Goal: Task Accomplishment & Management: Use online tool/utility

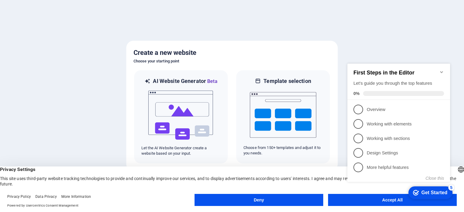
click at [387, 203] on button "Accept All" at bounding box center [392, 200] width 129 height 12
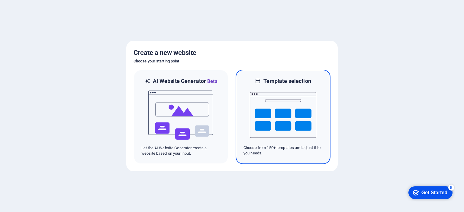
click at [271, 115] on img at bounding box center [283, 115] width 66 height 60
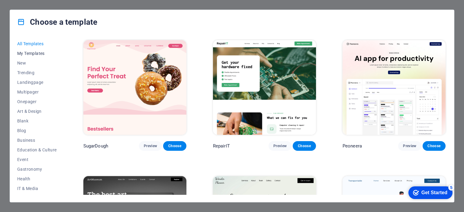
click at [29, 54] on span "My Templates" at bounding box center [37, 53] width 40 height 5
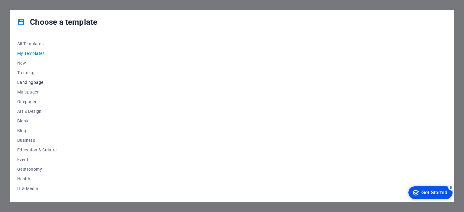
click at [27, 83] on span "Landingpage" at bounding box center [37, 82] width 40 height 5
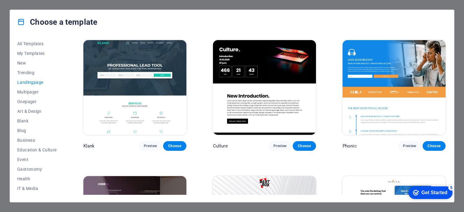
click at [28, 84] on span "Landingpage" at bounding box center [37, 82] width 40 height 5
click at [34, 99] on span "Onepager" at bounding box center [37, 101] width 40 height 5
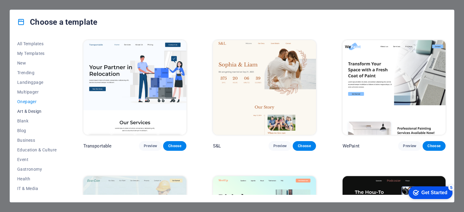
click at [34, 111] on span "Art & Design" at bounding box center [37, 111] width 40 height 5
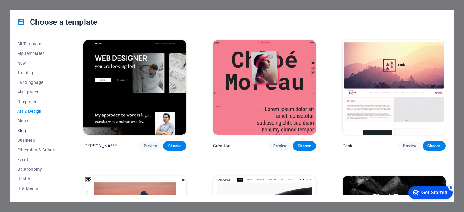
click at [22, 130] on span "Blog" at bounding box center [37, 130] width 40 height 5
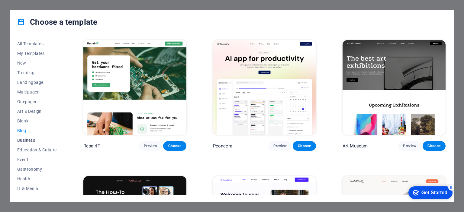
click at [28, 140] on span "Business" at bounding box center [37, 140] width 40 height 5
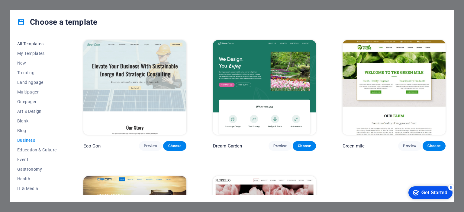
click at [31, 46] on span "All Templates" at bounding box center [37, 43] width 40 height 5
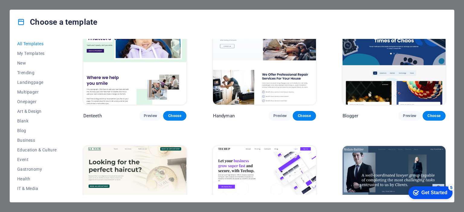
scroll to position [1722, 0]
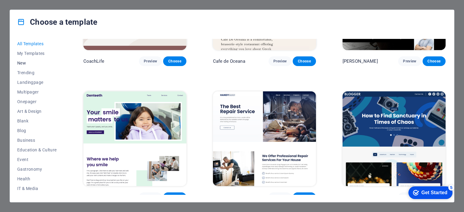
click at [23, 63] on span "New" at bounding box center [37, 63] width 40 height 5
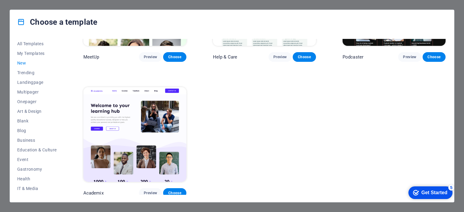
click at [127, 137] on img at bounding box center [134, 134] width 103 height 95
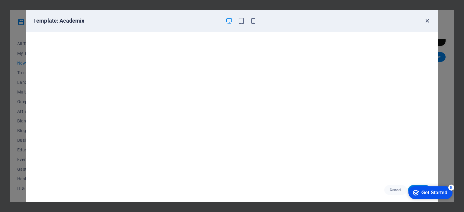
click at [428, 19] on icon "button" at bounding box center [427, 21] width 7 height 7
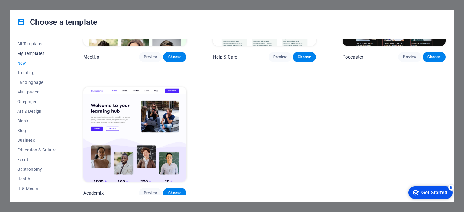
click at [31, 55] on span "My Templates" at bounding box center [37, 53] width 40 height 5
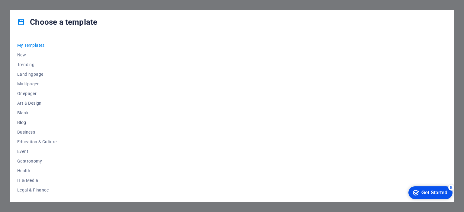
scroll to position [30, 0]
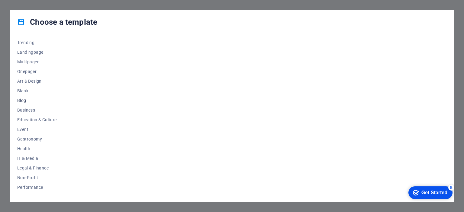
click at [24, 101] on span "Blog" at bounding box center [37, 100] width 40 height 5
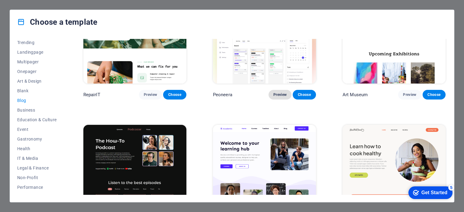
scroll to position [181, 0]
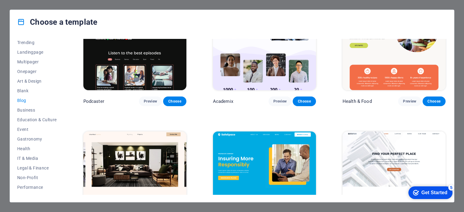
click at [129, 67] on img at bounding box center [134, 42] width 103 height 95
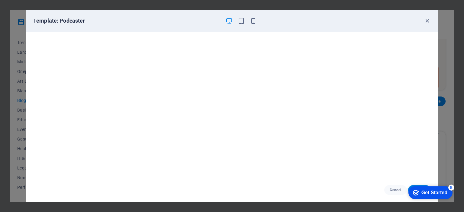
click at [422, 194] on div "Get Started" at bounding box center [435, 192] width 26 height 5
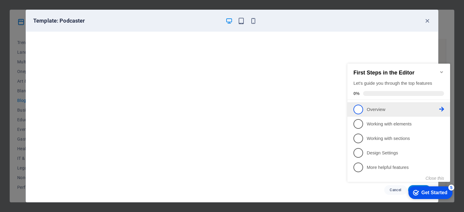
click at [364, 109] on link "1 Overview - incomplete" at bounding box center [399, 110] width 91 height 10
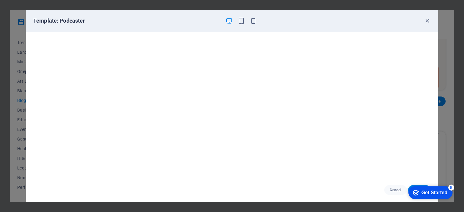
click at [428, 193] on div "Get Started" at bounding box center [435, 192] width 26 height 5
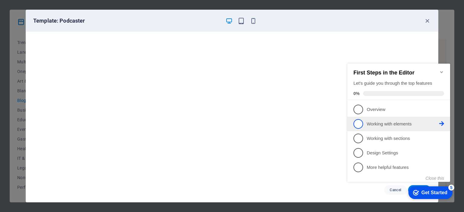
click at [361, 125] on span "2" at bounding box center [359, 124] width 10 height 10
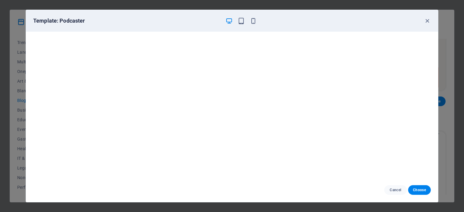
scroll to position [0, 0]
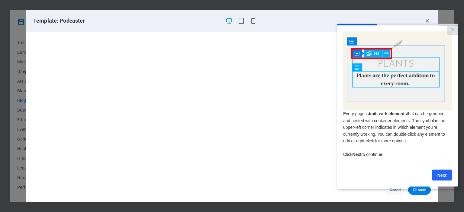
click at [442, 178] on link "Next" at bounding box center [442, 175] width 20 height 11
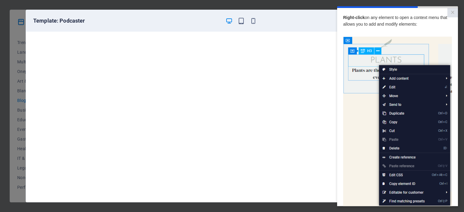
scroll to position [62, 0]
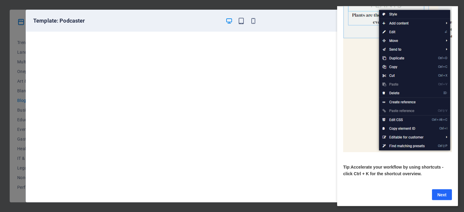
click at [441, 191] on link "Next" at bounding box center [442, 194] width 20 height 11
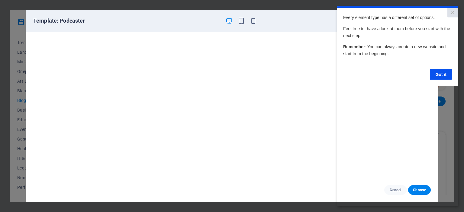
scroll to position [0, 0]
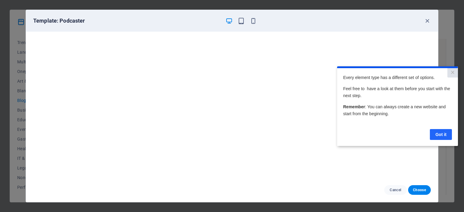
click at [439, 135] on link "Got it" at bounding box center [441, 134] width 22 height 11
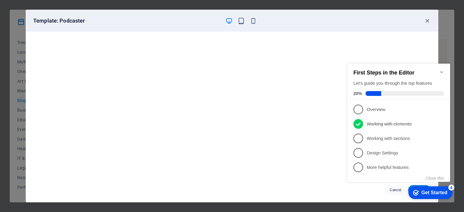
click div "checkmark Get Started 4 First Steps in the Editor Let's guide you through the t…"
click at [366, 166] on link "5 More helpful features - incomplete" at bounding box center [399, 168] width 91 height 10
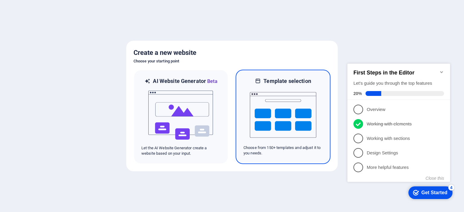
click at [272, 117] on img at bounding box center [283, 115] width 66 height 60
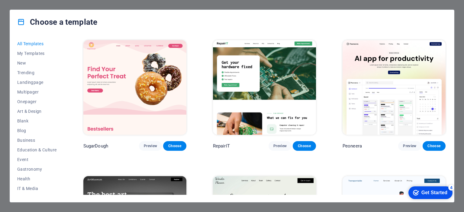
click at [149, 101] on img at bounding box center [134, 87] width 103 height 95
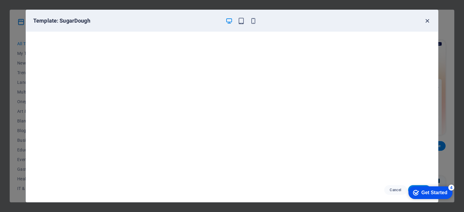
click at [426, 22] on icon "button" at bounding box center [427, 21] width 7 height 7
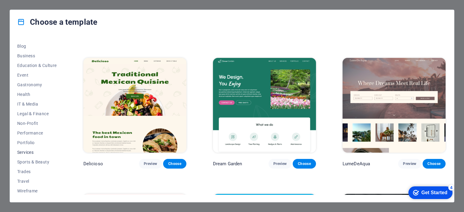
scroll to position [85, 0]
click at [19, 190] on span "Wireframe" at bounding box center [37, 190] width 40 height 5
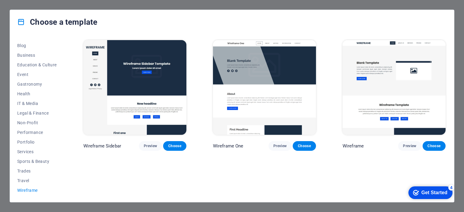
scroll to position [0, 0]
click at [22, 180] on span "Travel" at bounding box center [37, 181] width 40 height 5
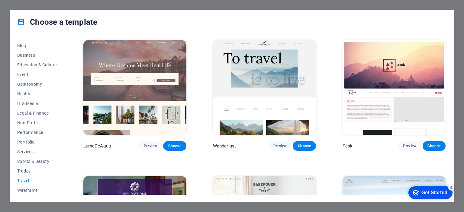
click at [27, 170] on span "Trades" at bounding box center [37, 171] width 40 height 5
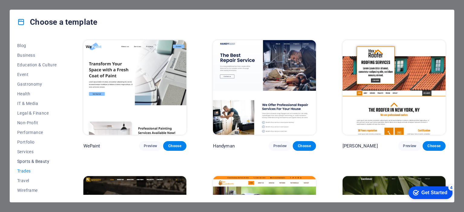
click at [31, 160] on span "Sports & Beauty" at bounding box center [37, 161] width 40 height 5
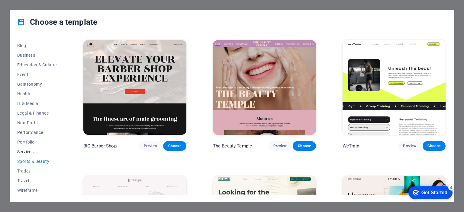
click at [30, 151] on span "Services" at bounding box center [37, 152] width 40 height 5
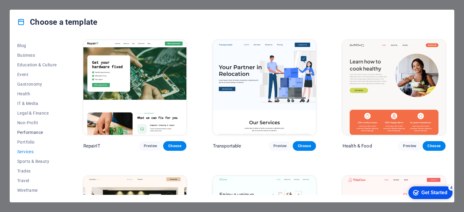
click at [30, 133] on span "Performance" at bounding box center [37, 132] width 40 height 5
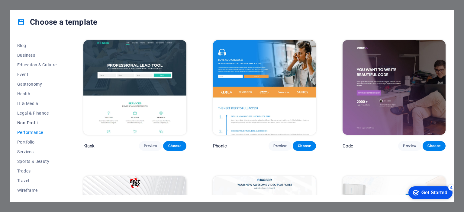
click at [30, 125] on button "Non-Profit" at bounding box center [37, 123] width 40 height 10
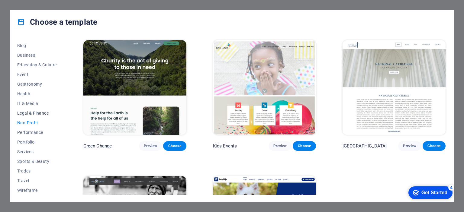
click at [33, 115] on span "Legal & Finance" at bounding box center [37, 113] width 40 height 5
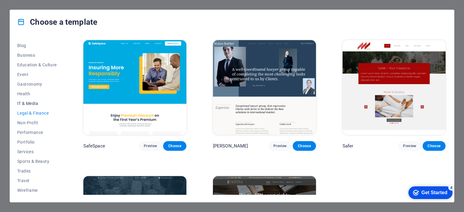
click at [27, 101] on span "IT & Media" at bounding box center [37, 103] width 40 height 5
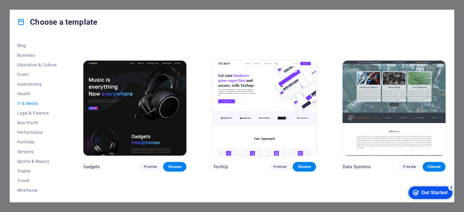
scroll to position [121, 0]
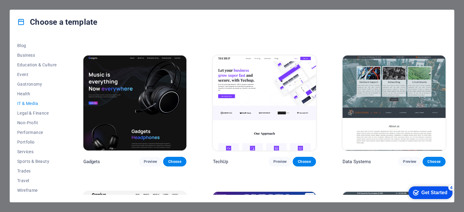
click at [411, 91] on img at bounding box center [394, 103] width 103 height 95
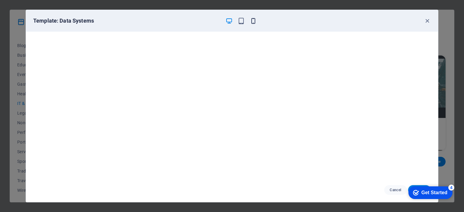
click at [255, 20] on icon "button" at bounding box center [253, 21] width 7 height 7
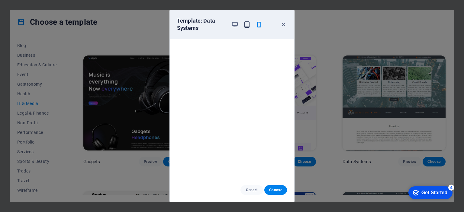
click at [248, 23] on icon "button" at bounding box center [247, 24] width 7 height 7
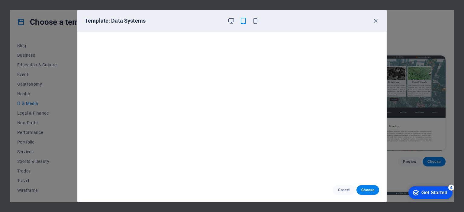
click at [232, 21] on icon "button" at bounding box center [231, 21] width 7 height 7
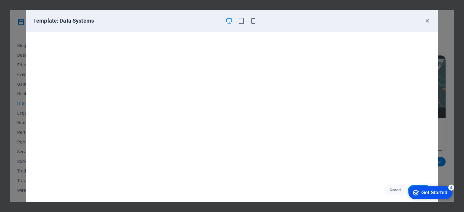
scroll to position [0, 0]
click at [70, 21] on h6 "Template: Data Systems" at bounding box center [126, 20] width 187 height 7
click at [425, 24] on icon "button" at bounding box center [427, 21] width 7 height 7
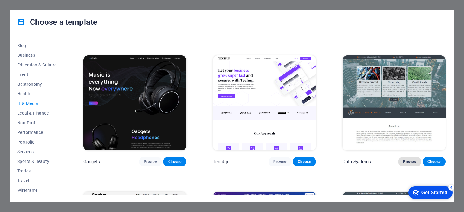
click at [406, 160] on span "Preview" at bounding box center [409, 162] width 13 height 5
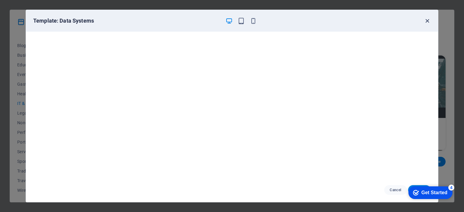
click at [426, 21] on icon "button" at bounding box center [427, 21] width 7 height 7
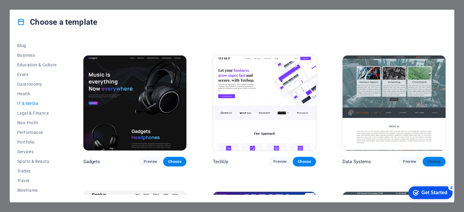
click at [433, 160] on span "Choose" at bounding box center [434, 162] width 13 height 5
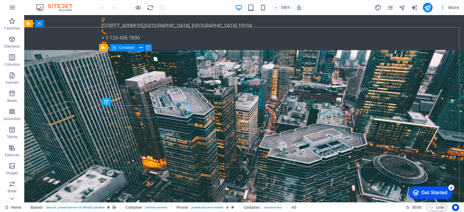
click at [115, 48] on icon at bounding box center [114, 47] width 4 height 7
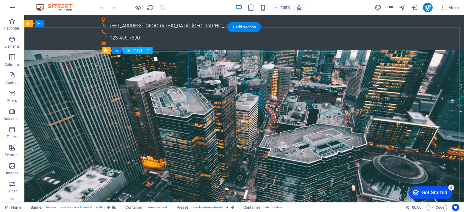
select select "%"
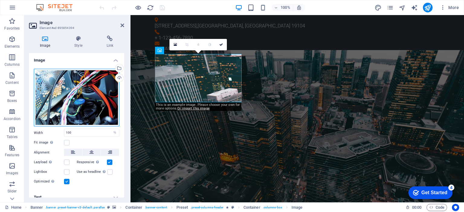
click at [75, 100] on div "Drag files here, click to choose files or select files from Files or our free s…" at bounding box center [77, 98] width 86 height 58
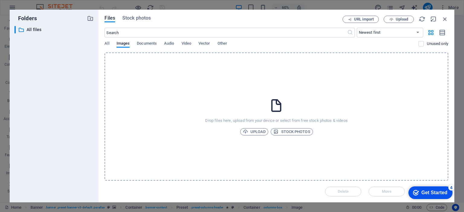
click at [75, 100] on div "​ All files All files" at bounding box center [54, 112] width 79 height 172
click at [107, 42] on span "All" at bounding box center [107, 44] width 5 height 8
click at [123, 43] on span "Images" at bounding box center [123, 44] width 13 height 8
click at [143, 45] on span "Documents" at bounding box center [147, 44] width 20 height 8
click at [127, 46] on span "Images" at bounding box center [123, 44] width 13 height 8
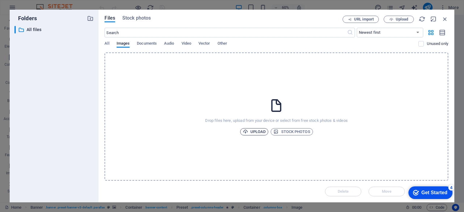
click at [255, 131] on span "Upload" at bounding box center [254, 131] width 23 height 7
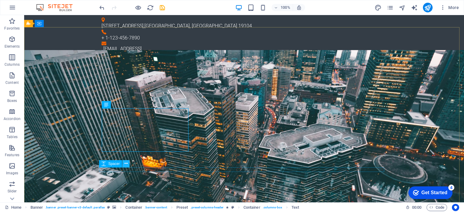
click at [127, 165] on icon at bounding box center [126, 164] width 3 height 6
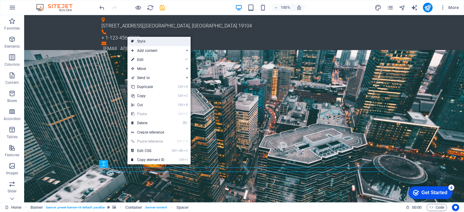
drag, startPoint x: 143, startPoint y: 44, endPoint x: 54, endPoint y: 107, distance: 109.3
click at [143, 44] on link "Style" at bounding box center [159, 41] width 63 height 9
select select "vh"
select select "banner"
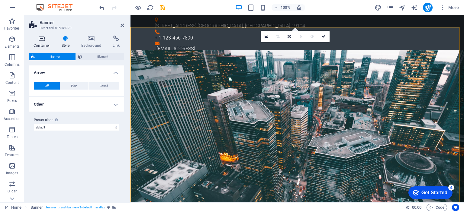
click at [42, 44] on h4 "Container" at bounding box center [43, 42] width 28 height 13
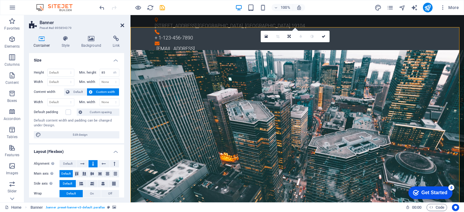
drag, startPoint x: 121, startPoint y: 24, endPoint x: 90, endPoint y: 17, distance: 31.4
click at [121, 24] on icon at bounding box center [123, 25] width 4 height 5
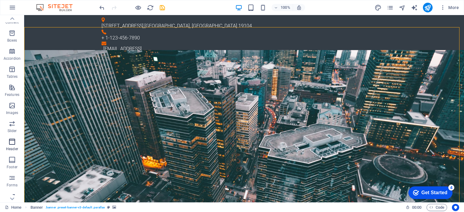
scroll to position [84, 0]
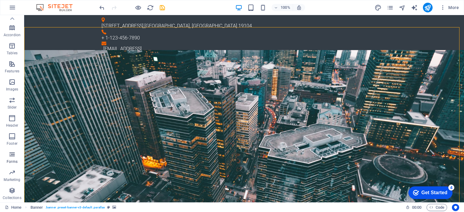
click at [11, 156] on icon "button" at bounding box center [11, 154] width 7 height 7
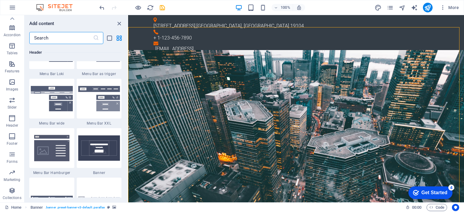
scroll to position [4412, 0]
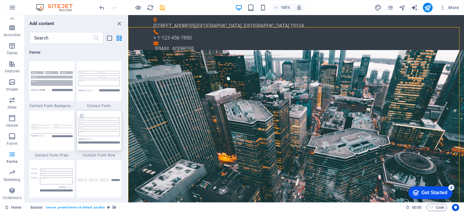
click at [94, 132] on img at bounding box center [99, 131] width 42 height 26
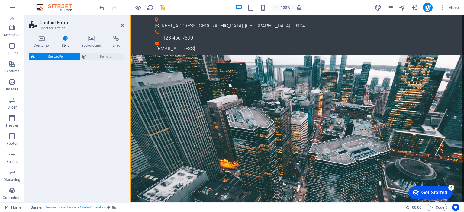
select select "rem"
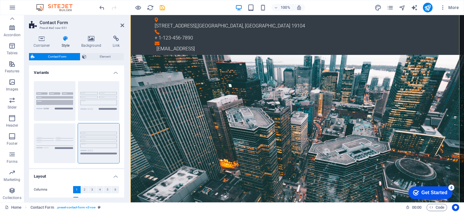
scroll to position [196, 0]
